Goal: Register for event/course

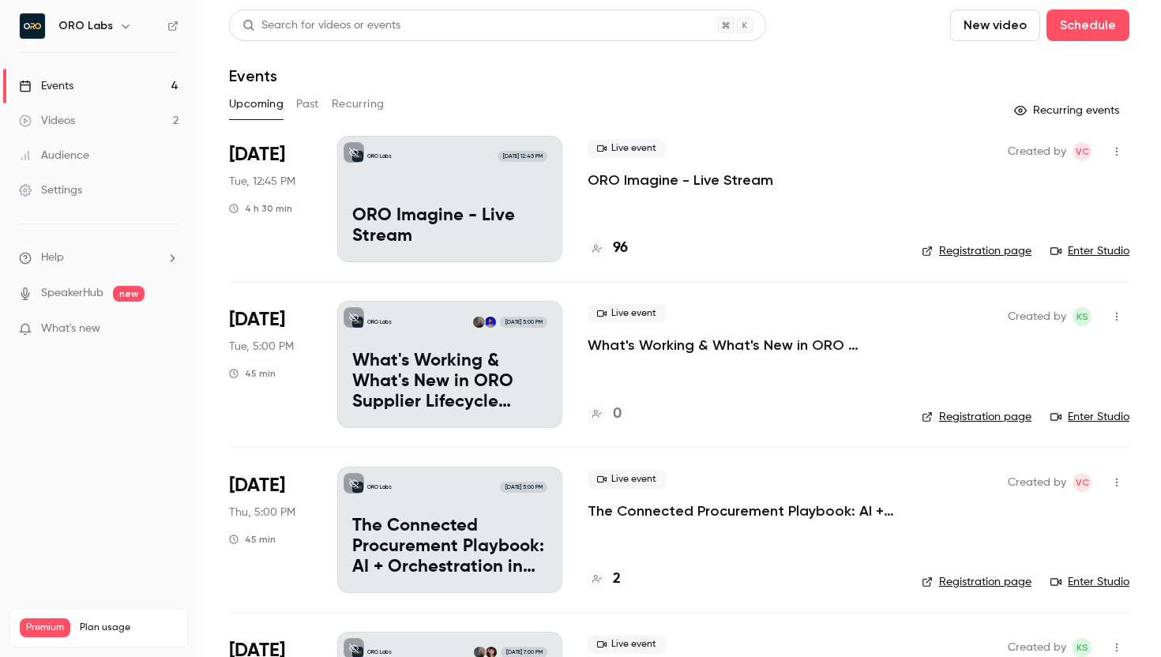
click at [450, 182] on div "ORO Labs [DATE] 12:45 PM ORO Imagine - Live Stream" at bounding box center [449, 199] width 225 height 126
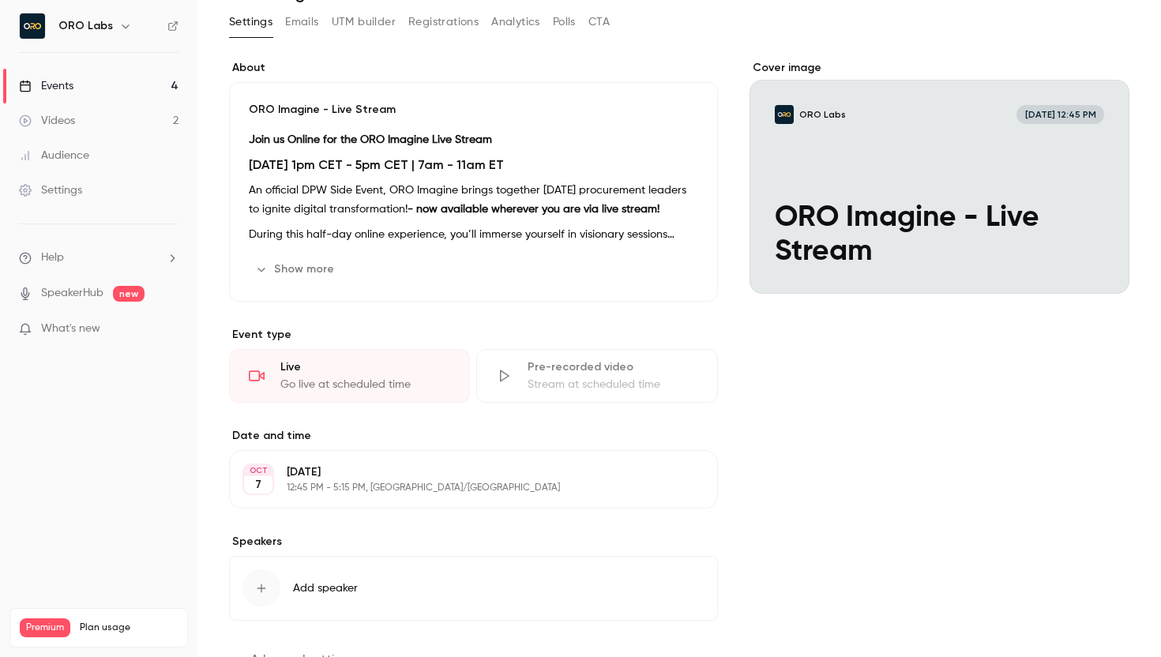
scroll to position [85, 0]
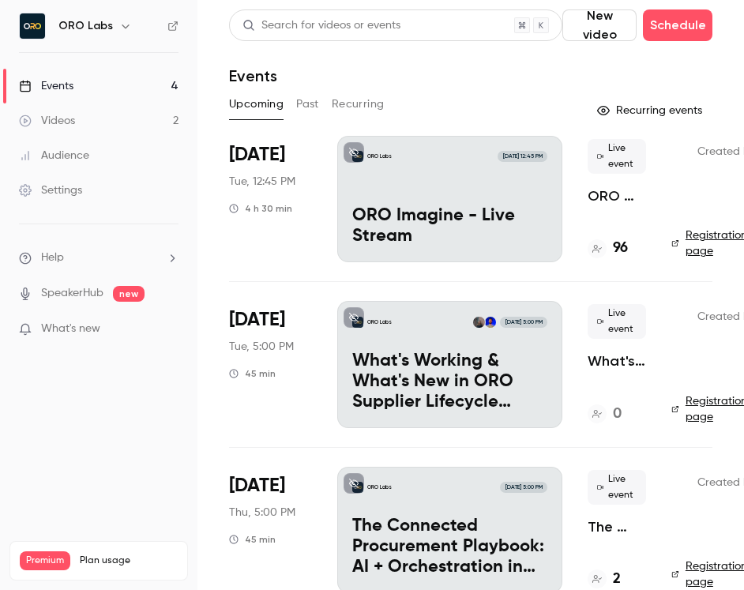
click at [309, 107] on button "Past" at bounding box center [307, 104] width 23 height 25
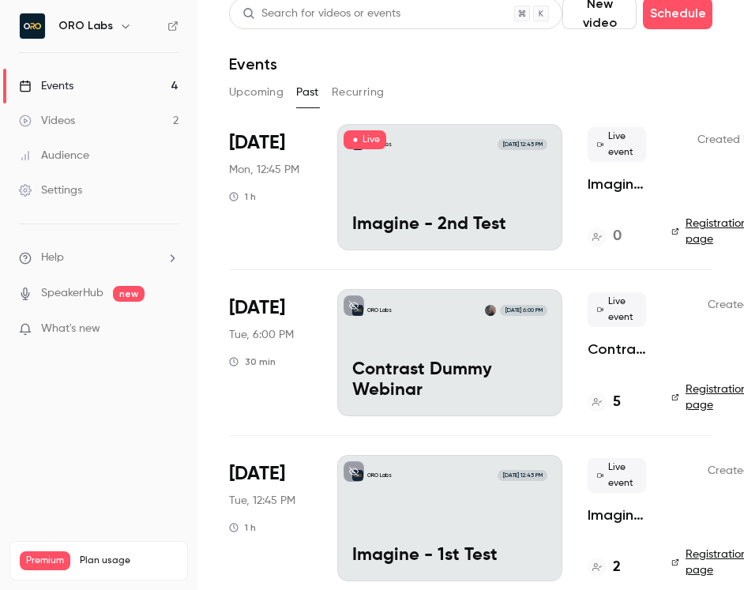
scroll to position [13, 0]
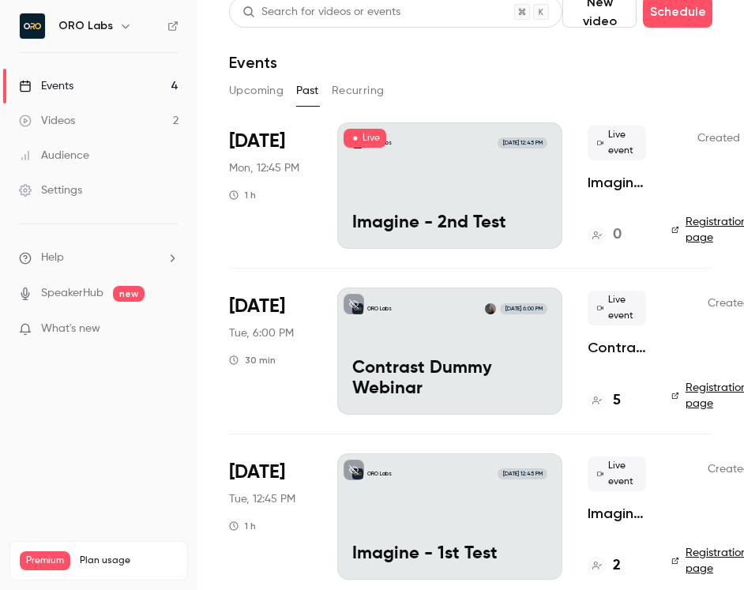
click at [448, 182] on div "ORO Labs [DATE] 12:45 PM Imagine - 2nd Test" at bounding box center [449, 185] width 225 height 126
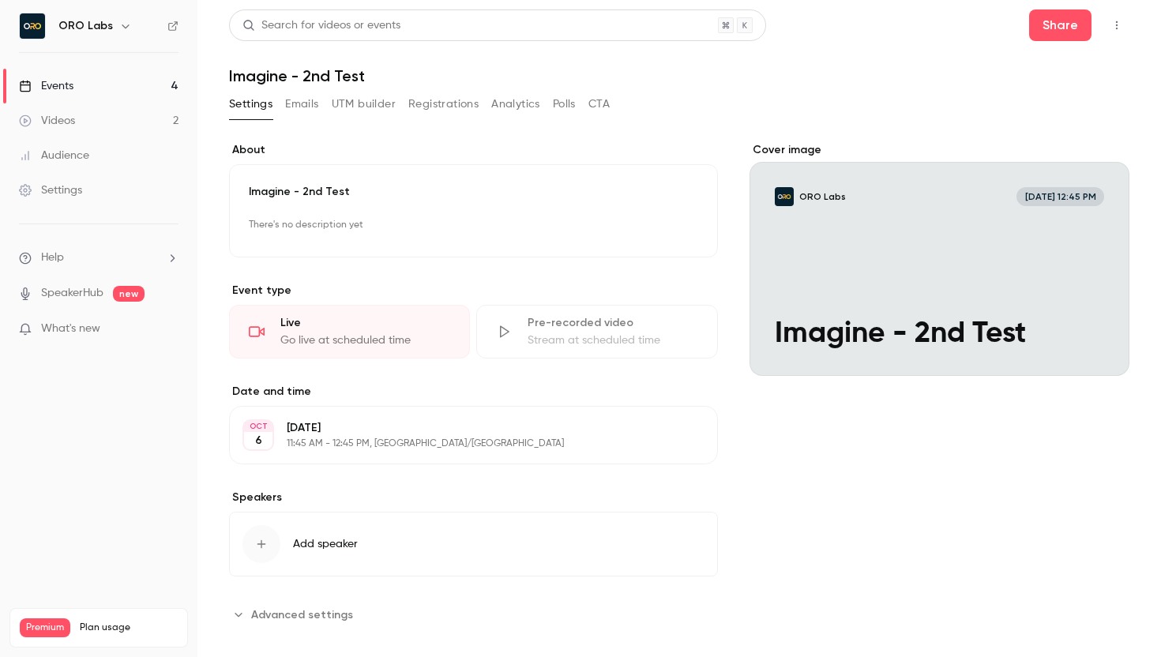
click at [420, 343] on div "Go live at scheduled time" at bounding box center [365, 340] width 170 height 16
click at [1104, 34] on button "button" at bounding box center [1116, 25] width 25 height 25
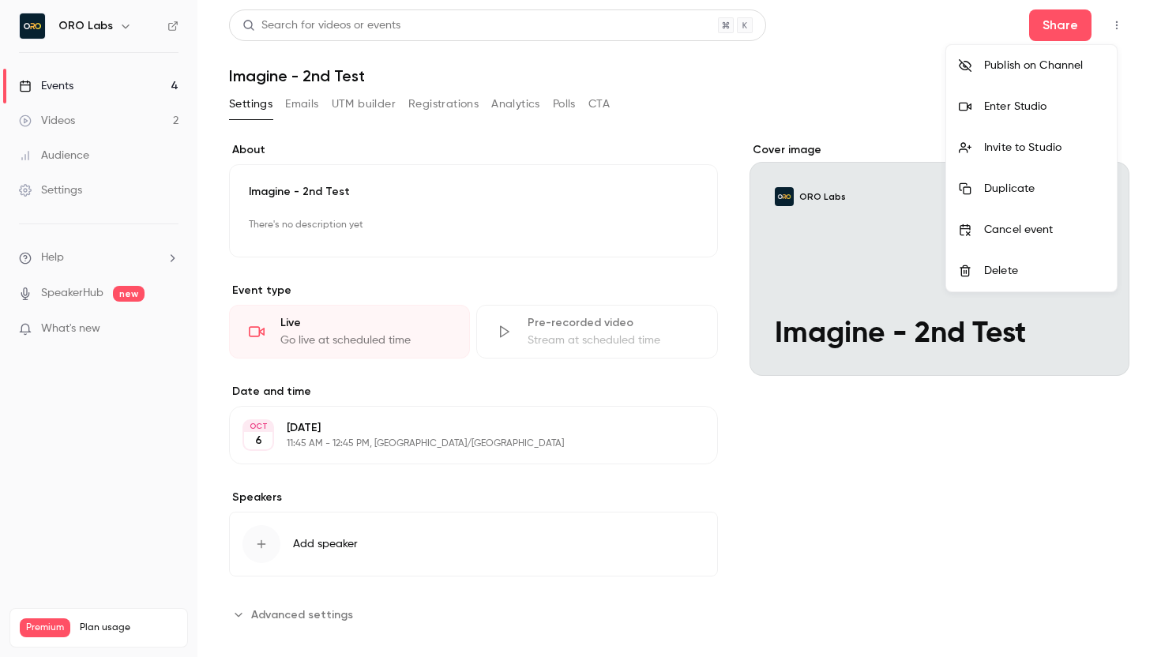
click at [1043, 109] on div "Enter Studio" at bounding box center [1044, 107] width 120 height 16
